Goal: Task Accomplishment & Management: Manage account settings

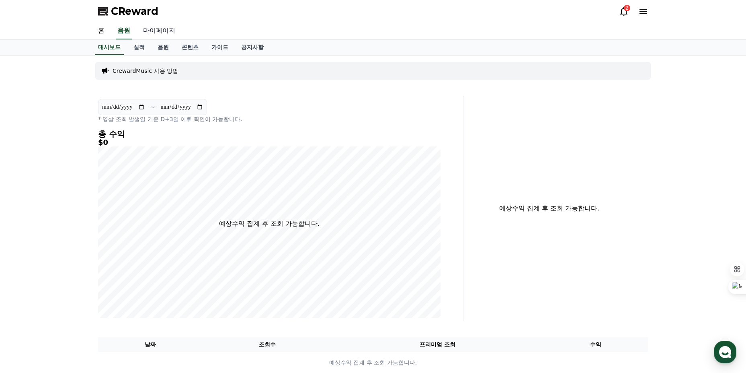
click at [158, 30] on link "마이페이지" at bounding box center [159, 31] width 45 height 17
select select "**********"
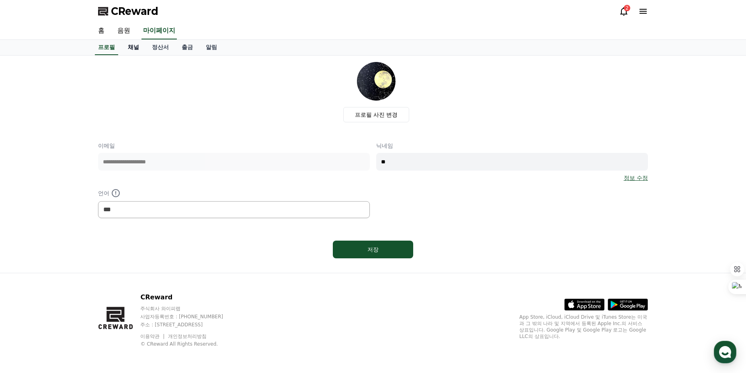
click at [131, 49] on link "채널" at bounding box center [133, 47] width 24 height 15
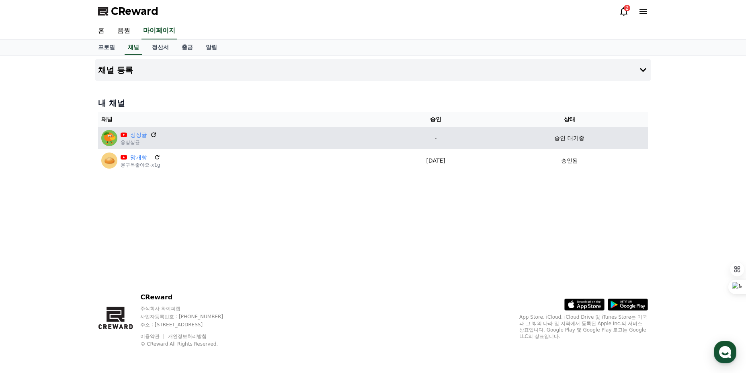
click at [152, 136] on icon at bounding box center [153, 134] width 5 height 5
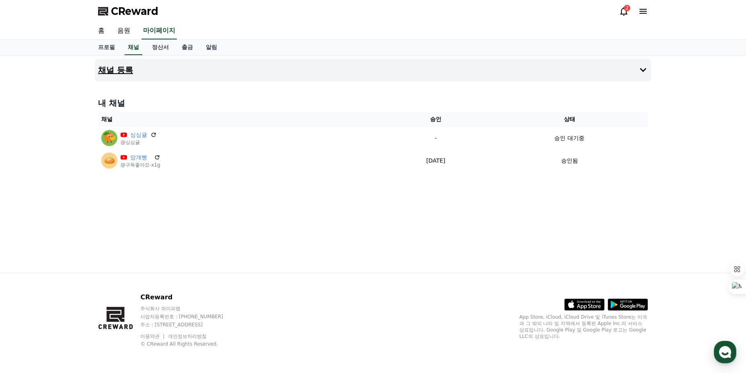
click at [524, 81] on button "채널 등록" at bounding box center [373, 70] width 556 height 23
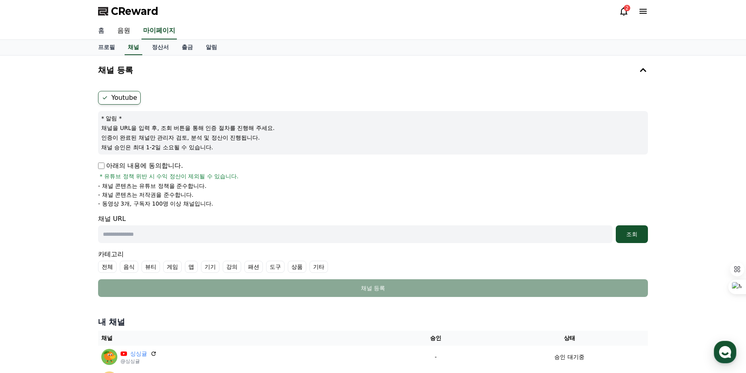
click at [105, 34] on link "홈" at bounding box center [101, 31] width 19 height 17
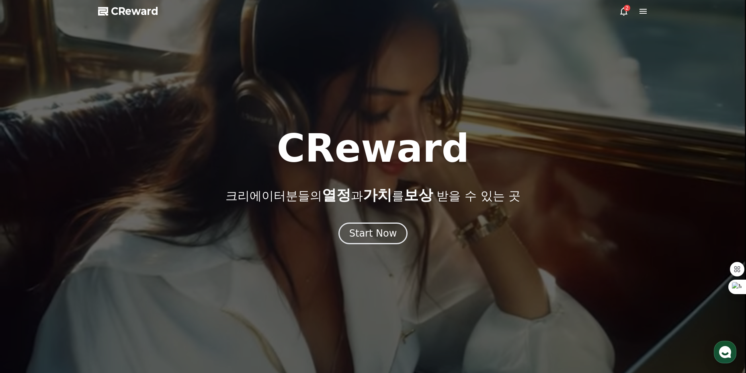
click at [626, 10] on div "2" at bounding box center [627, 8] width 6 height 6
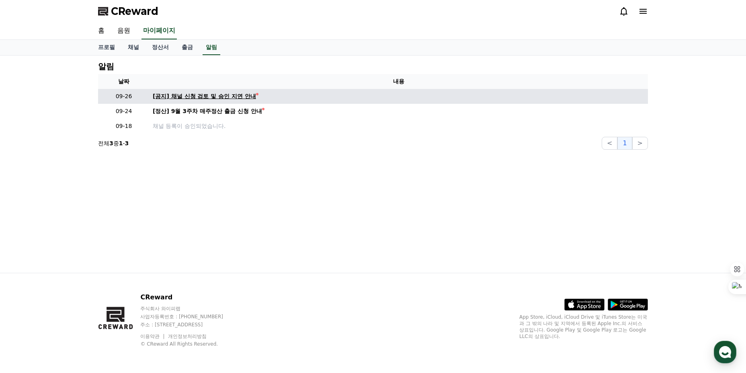
click at [221, 97] on div "[공지] 채널 신청 검토 및 승인 지연 안내" at bounding box center [204, 96] width 103 height 8
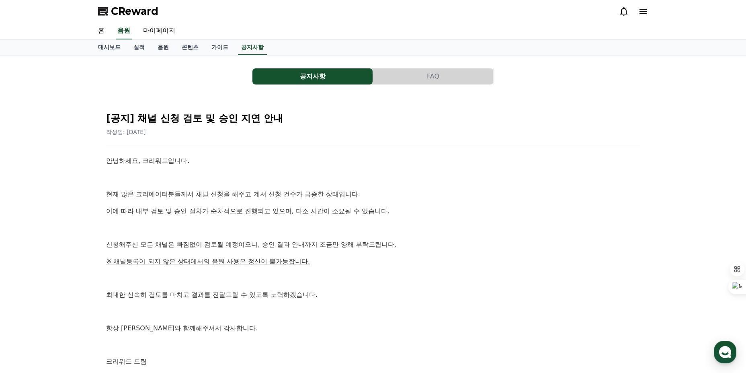
drag, startPoint x: 107, startPoint y: 193, endPoint x: 414, endPoint y: 214, distance: 307.8
click at [414, 214] on div "안녕하세요, 크리워드입니다. 현재 많은 크리에이터분들께서 채널 신청을 해주고 계셔 신청 건수가 급증한 상태입니다. 이에 따라 내부 검토 및 승…" at bounding box center [373, 261] width 534 height 211
click at [414, 214] on p "이에 따라 내부 검토 및 승인 절차가 순차적으로 진행되고 있으며, 다소 시간이 소요될 수 있습니다." at bounding box center [373, 211] width 534 height 10
drag, startPoint x: 380, startPoint y: 252, endPoint x: 82, endPoint y: 193, distance: 304.6
click at [82, 193] on div "공지사항 FAQ [공지] 채널 신청 검토 및 승인 지연 안내 작성일: 2025-09-26 안녕하세요, 크리워드입니다. 현재 많은 크리에이터분들…" at bounding box center [373, 230] width 746 height 350
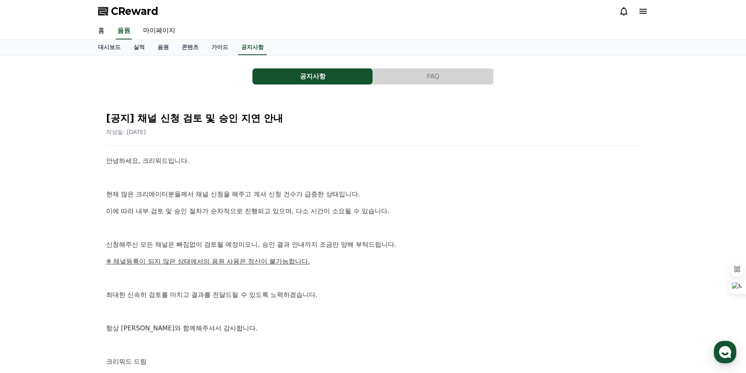
click at [82, 193] on div "공지사항 FAQ [공지] 채널 신청 검토 및 승인 지연 안내 작성일: 2025-09-26 안녕하세요, 크리워드입니다. 현재 많은 크리에이터분들…" at bounding box center [373, 230] width 746 height 350
drag, startPoint x: 205, startPoint y: 217, endPoint x: 397, endPoint y: 312, distance: 214.3
click at [397, 312] on div "공지사항 FAQ [공지] 채널 신청 검토 및 승인 지연 안내 작성일: 2025-09-26 안녕하세요, 크리워드입니다. 현재 많은 크리에이터분들…" at bounding box center [373, 230] width 746 height 350
click at [397, 312] on p at bounding box center [373, 311] width 534 height 10
drag, startPoint x: 290, startPoint y: 273, endPoint x: 64, endPoint y: 187, distance: 241.7
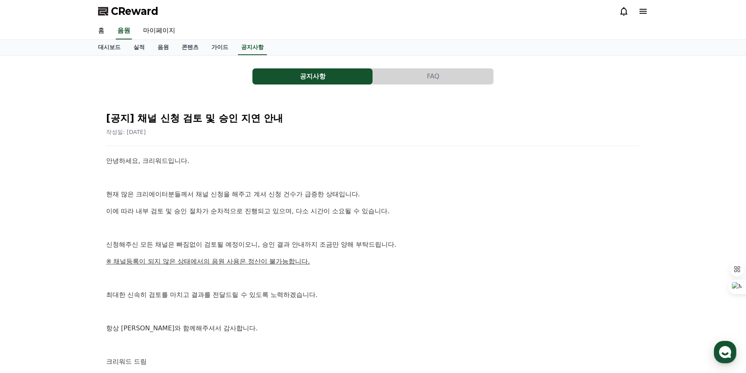
click at [66, 187] on div "공지사항 FAQ [공지] 채널 신청 검토 및 승인 지연 안내 작성일: 2025-09-26 안녕하세요, 크리워드입니다. 현재 많은 크리에이터분들…" at bounding box center [373, 230] width 746 height 350
click at [64, 187] on div "공지사항 FAQ [공지] 채널 신청 검토 및 승인 지연 안내 작성일: 2025-09-26 안녕하세요, 크리워드입니다. 현재 많은 크리에이터분들…" at bounding box center [373, 230] width 746 height 350
drag, startPoint x: 110, startPoint y: 206, endPoint x: 303, endPoint y: 343, distance: 237.1
click at [303, 343] on div "공지사항 FAQ [공지] 채널 신청 검토 및 승인 지연 안내 작성일: 2025-09-26 안녕하세요, 크리워드입니다. 현재 많은 크리에이터분들…" at bounding box center [373, 230] width 746 height 350
click at [290, 271] on div "안녕하세요, 크리워드입니다. 현재 많은 크리에이터분들께서 채널 신청을 해주고 계셔 신청 건수가 급증한 상태입니다. 이에 따라 내부 검토 및 승…" at bounding box center [373, 261] width 534 height 211
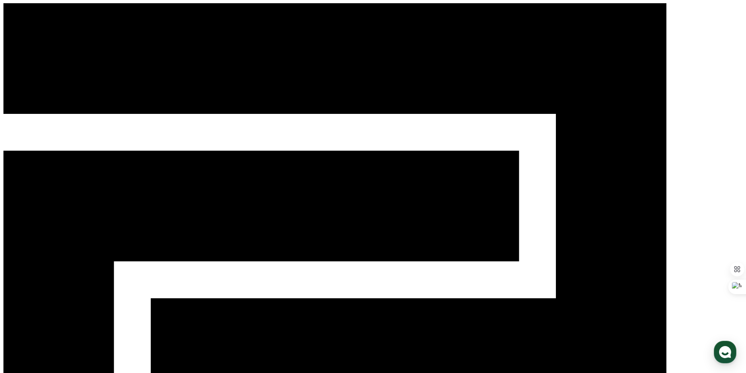
select select "**********"
drag, startPoint x: 101, startPoint y: 128, endPoint x: 273, endPoint y: 131, distance: 172.1
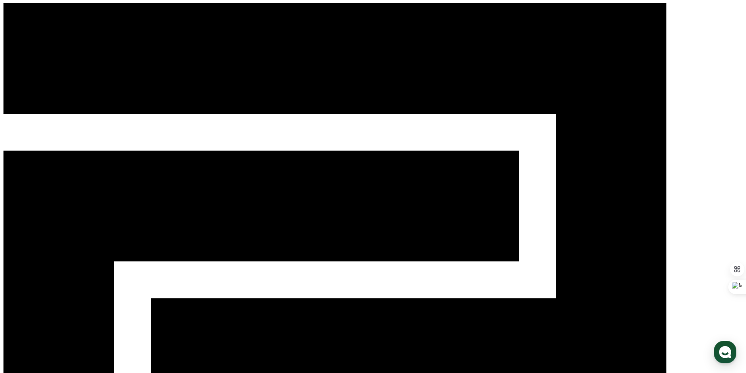
drag, startPoint x: 234, startPoint y: 140, endPoint x: 105, endPoint y: 142, distance: 128.3
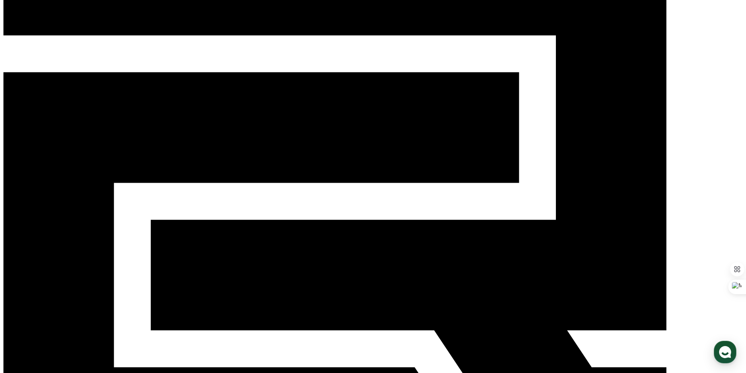
scroll to position [80, 0]
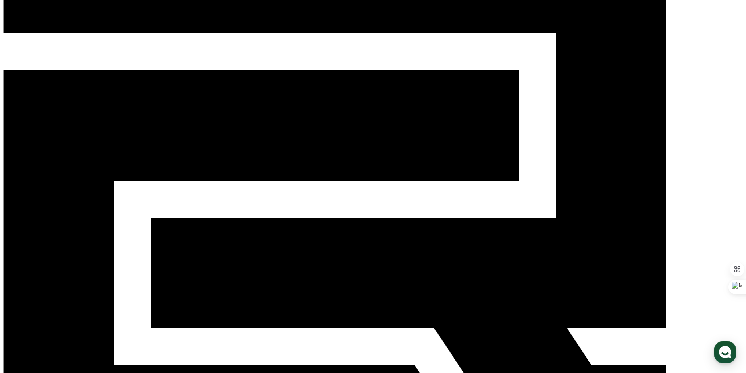
drag, startPoint x: 105, startPoint y: 131, endPoint x: 193, endPoint y: 125, distance: 88.6
drag, startPoint x: 104, startPoint y: 126, endPoint x: 216, endPoint y: 126, distance: 112.2
